Goal: Check status: Check status

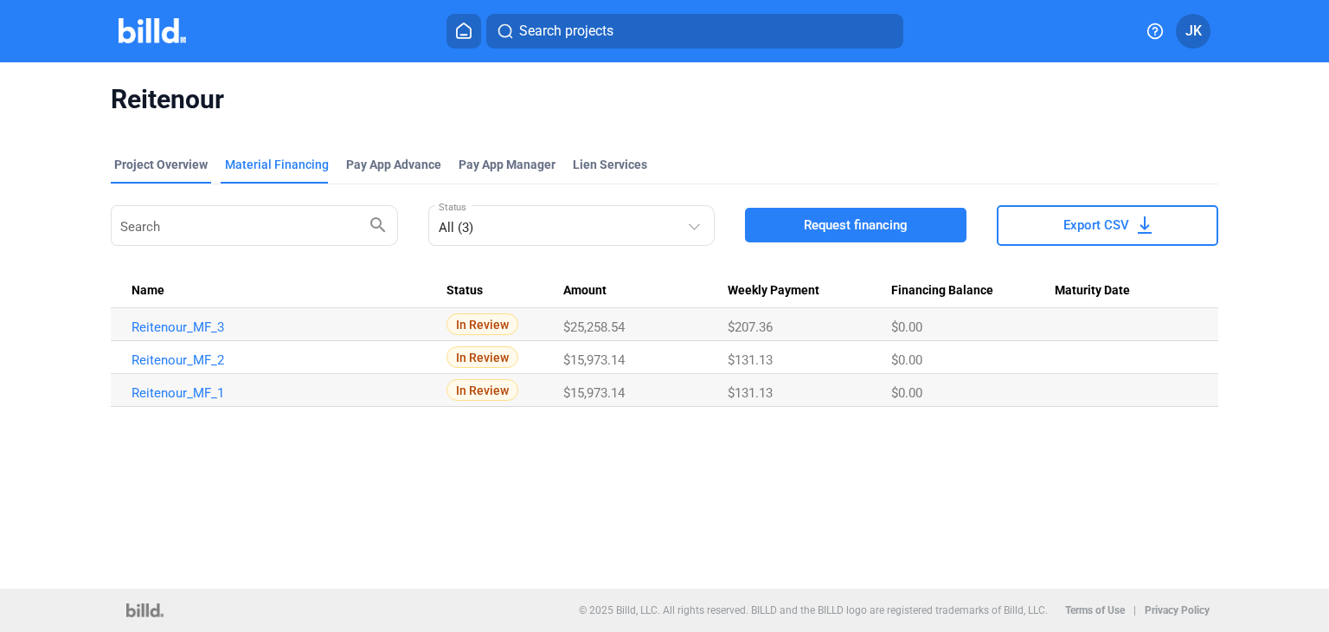
click at [170, 164] on div "Project Overview" at bounding box center [160, 164] width 93 height 17
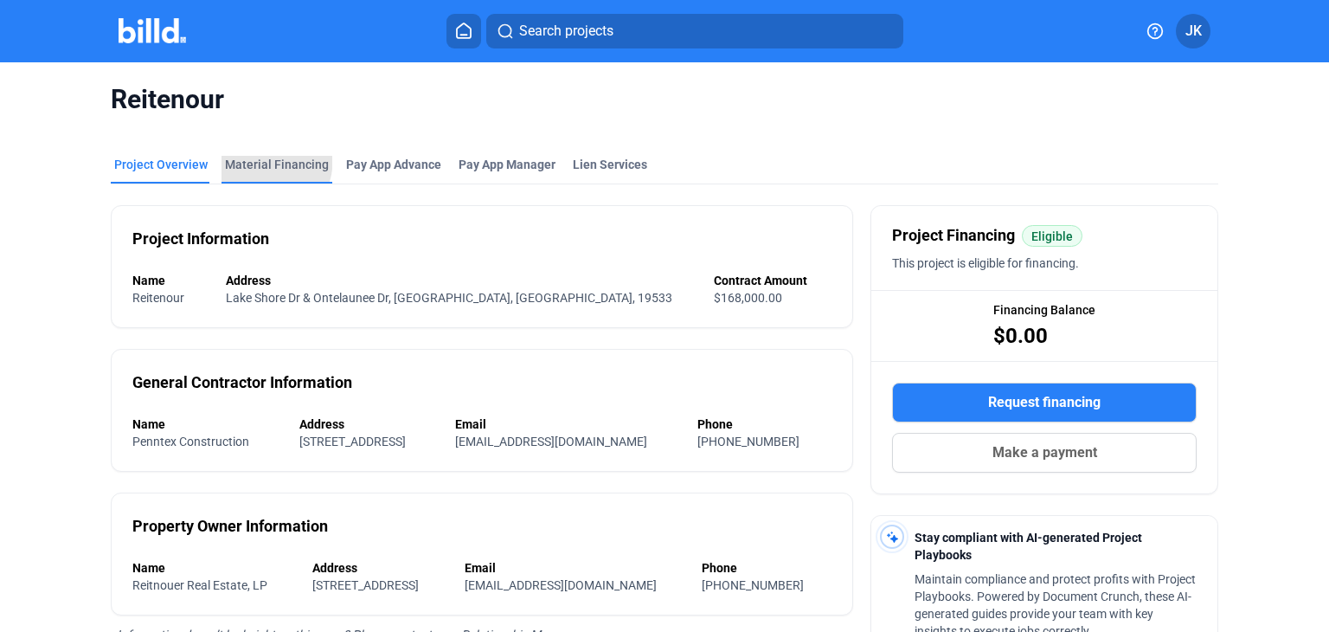
click at [238, 157] on div "Material Financing" at bounding box center [277, 164] width 104 height 17
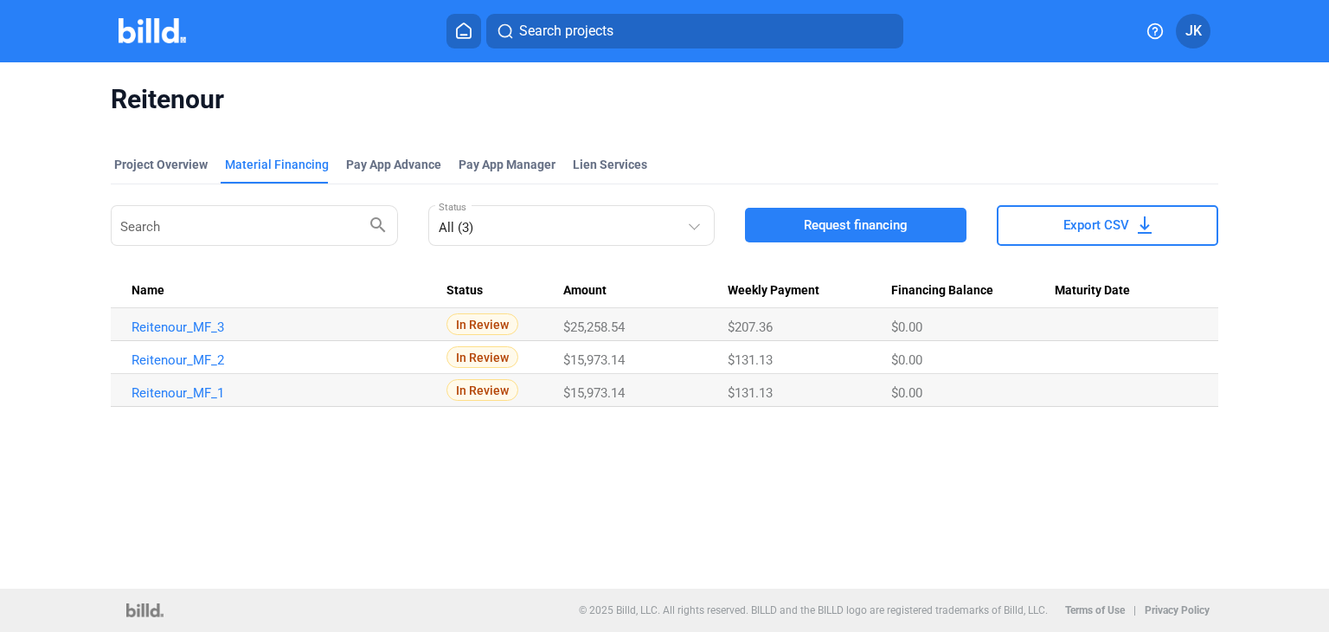
click at [485, 331] on span "In Review" at bounding box center [482, 324] width 72 height 22
click at [183, 169] on div "Project Overview" at bounding box center [160, 164] width 93 height 17
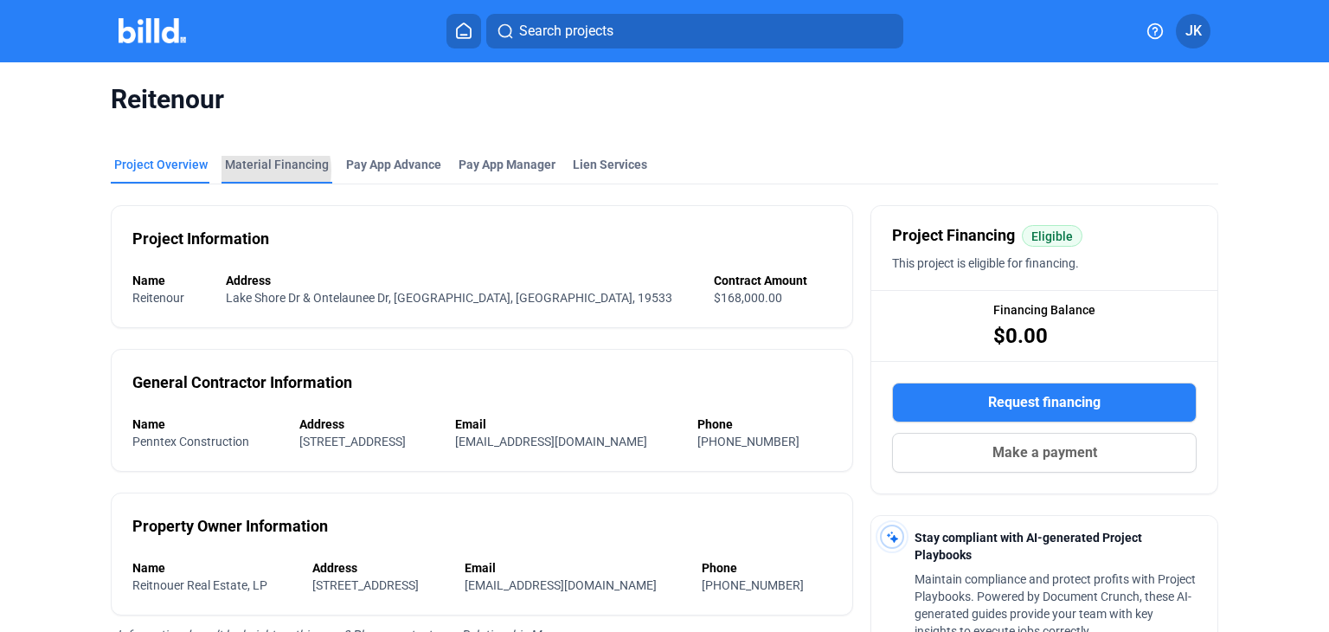
click at [244, 170] on div "Material Financing" at bounding box center [277, 164] width 104 height 17
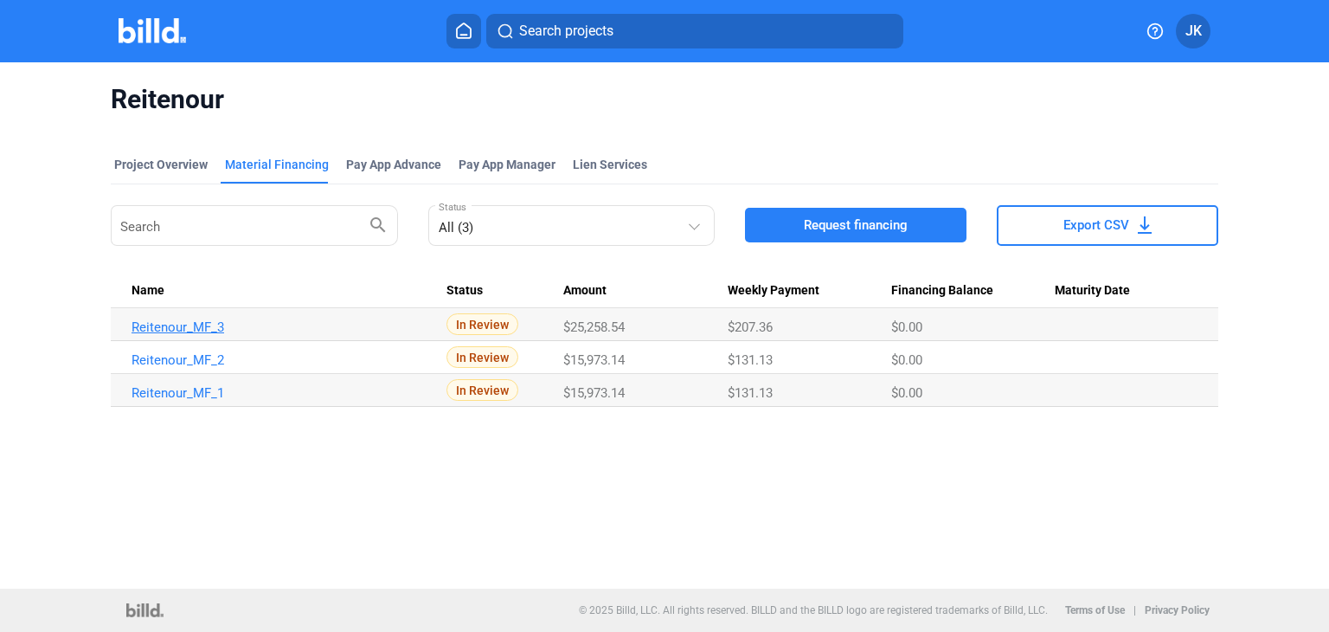
click at [185, 325] on link "Reitenour_MF_3" at bounding box center [282, 327] width 300 height 16
